Goal: Transaction & Acquisition: Purchase product/service

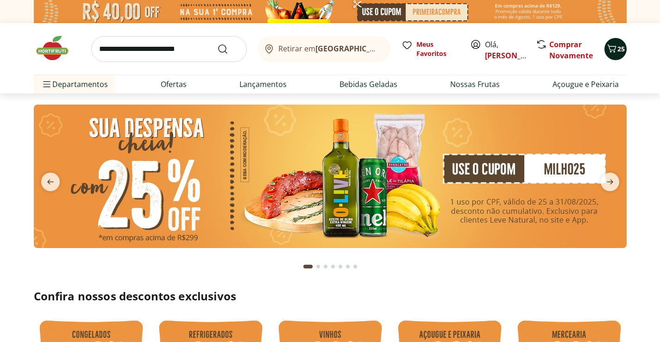
click at [622, 50] on span "25" at bounding box center [620, 48] width 7 height 9
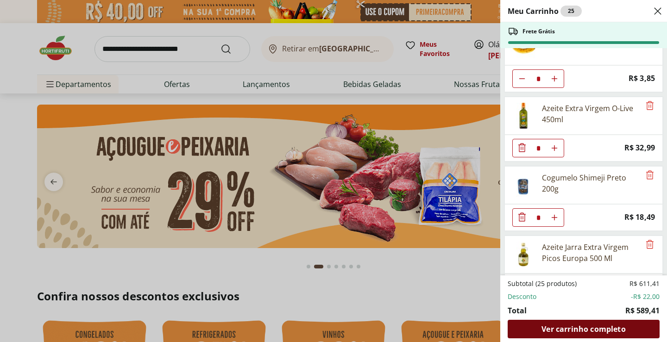
scroll to position [46, 0]
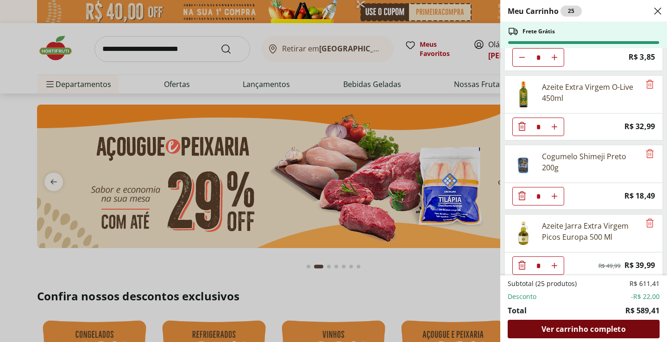
click at [589, 327] on span "Ver carrinho completo" at bounding box center [583, 329] width 84 height 7
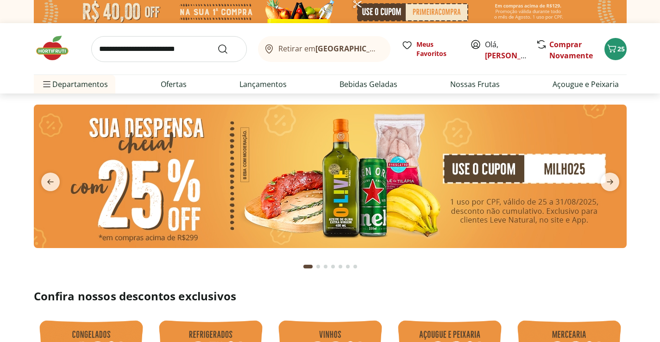
click at [620, 47] on span "25" at bounding box center [620, 48] width 7 height 9
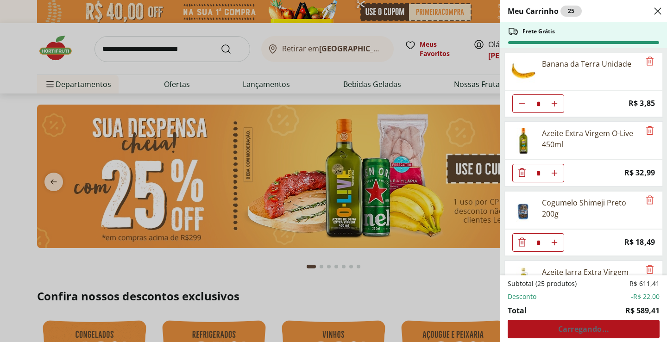
click at [598, 329] on div "Subtotal (25 produtos) R$ 611,41 Desconto -R$ 22,00 Total R$ 589,41 Carregando.…" at bounding box center [584, 308] width 152 height 59
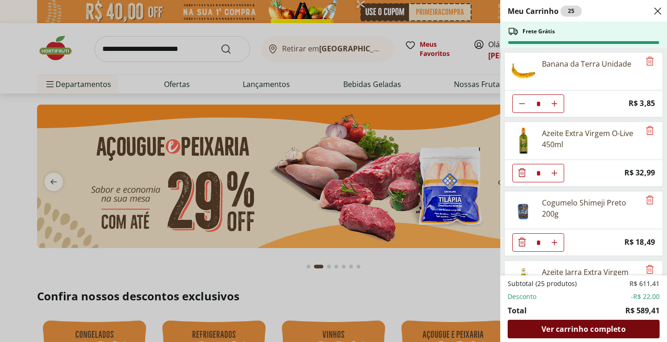
click at [597, 333] on span "Ver carrinho completo" at bounding box center [583, 329] width 84 height 7
